Goal: Transaction & Acquisition: Purchase product/service

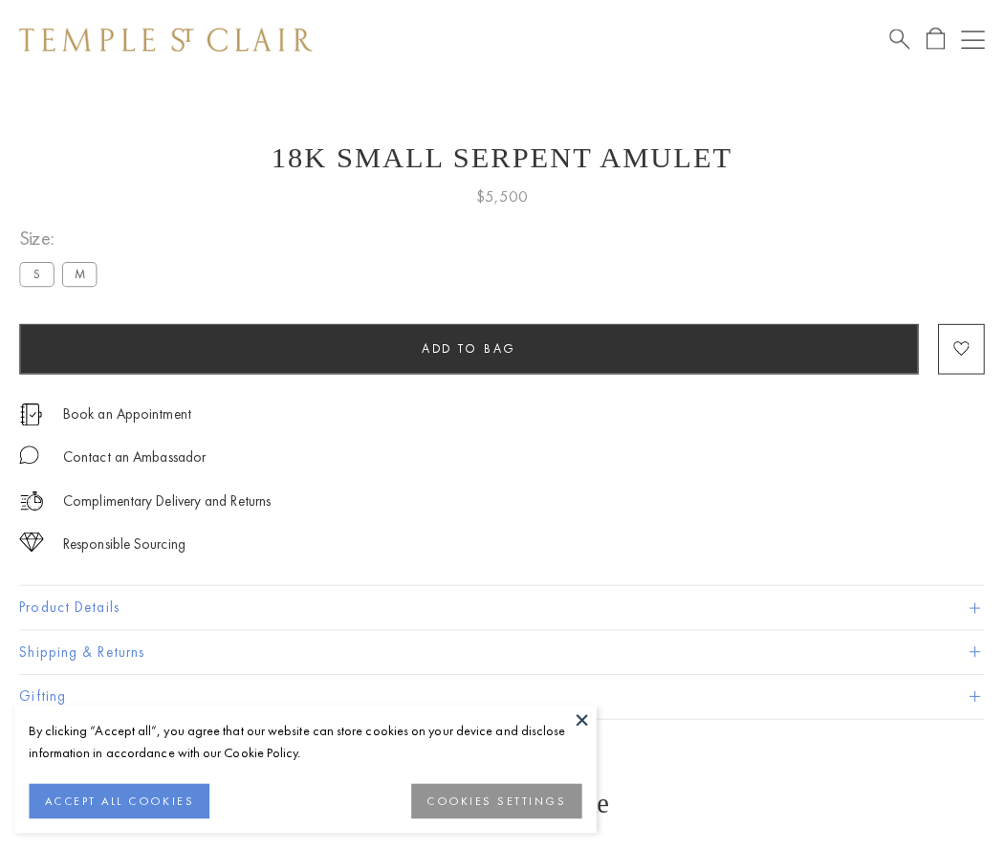
scroll to position [69, 0]
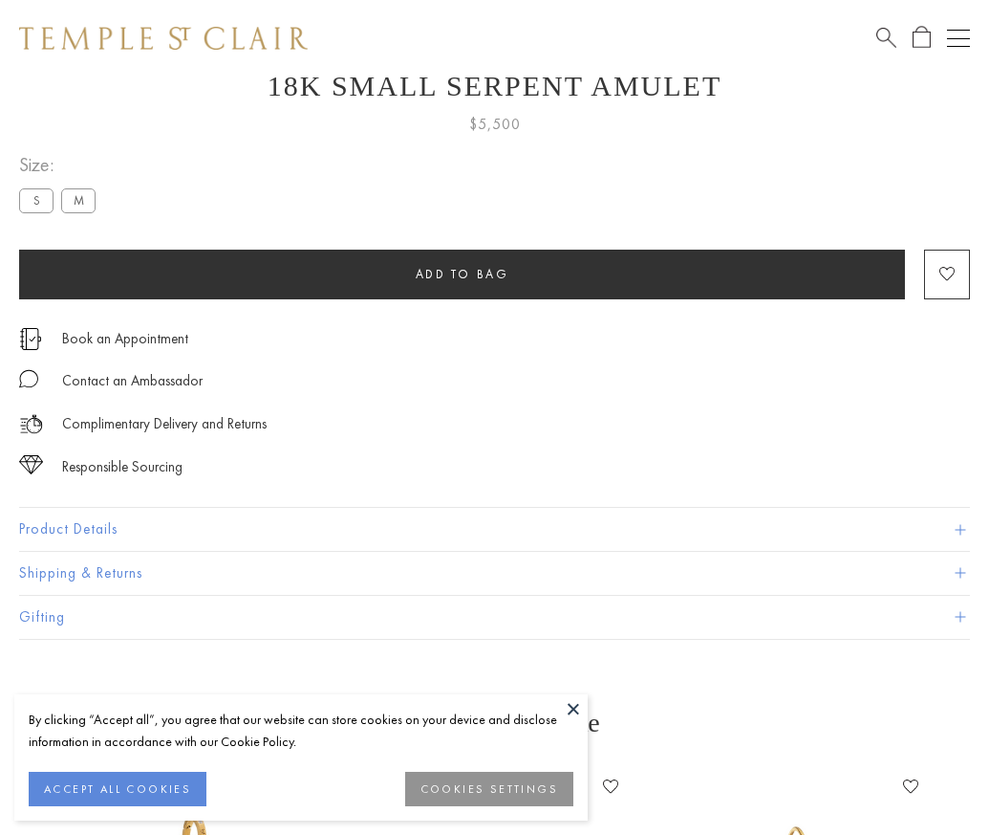
click at [462, 273] on span "Add to bag" at bounding box center [463, 274] width 94 height 16
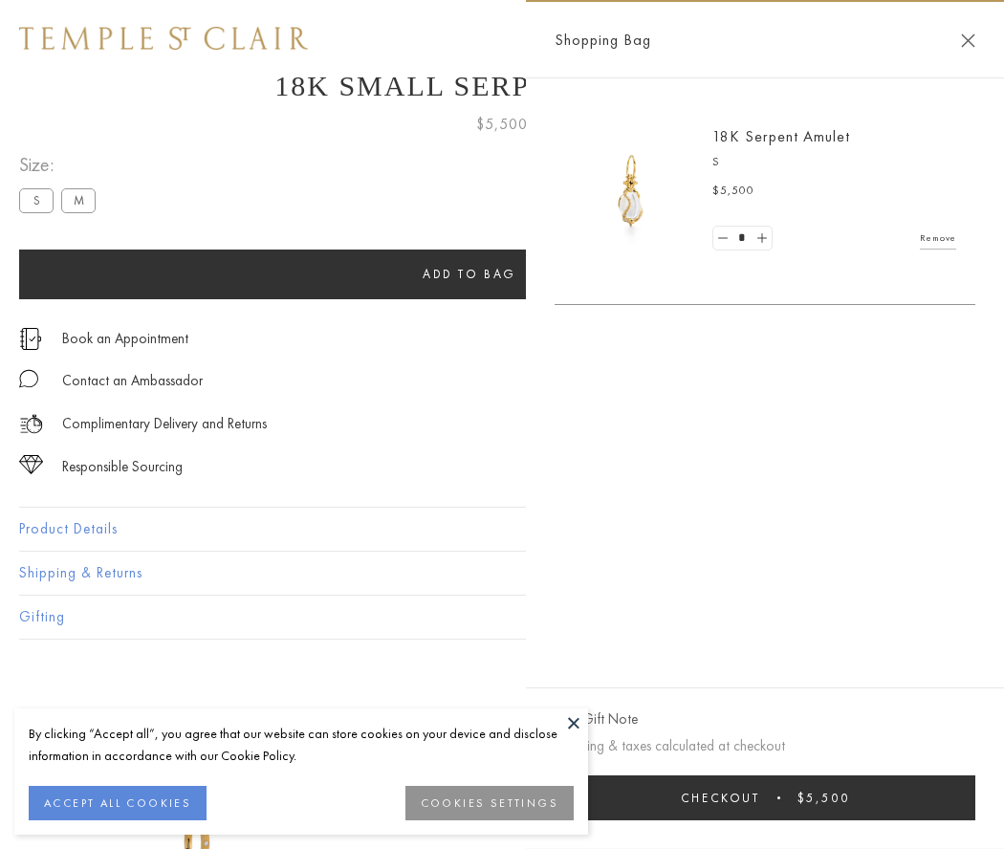
click at [765, 797] on button "Checkout $5,500" at bounding box center [764, 797] width 421 height 45
